Goal: Navigation & Orientation: Understand site structure

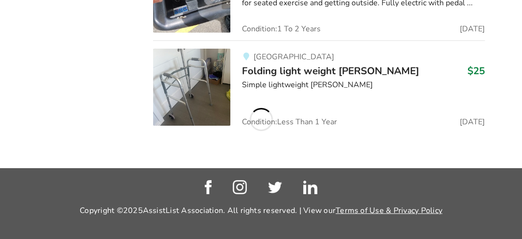
scroll to position [2160, 0]
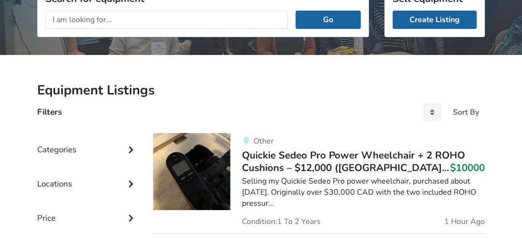
scroll to position [193, 0]
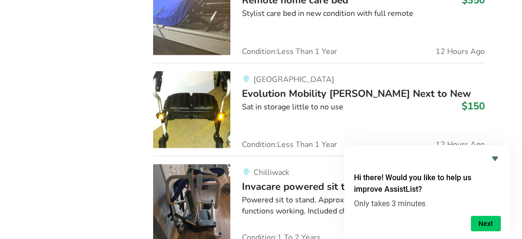
scroll to position [1303, 0]
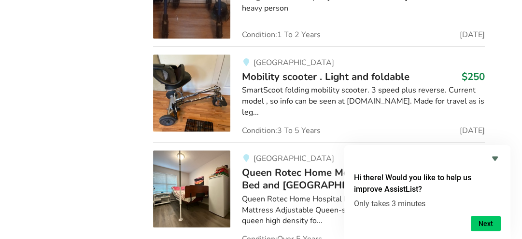
scroll to position [5114, 0]
